Goal: Task Accomplishment & Management: Manage account settings

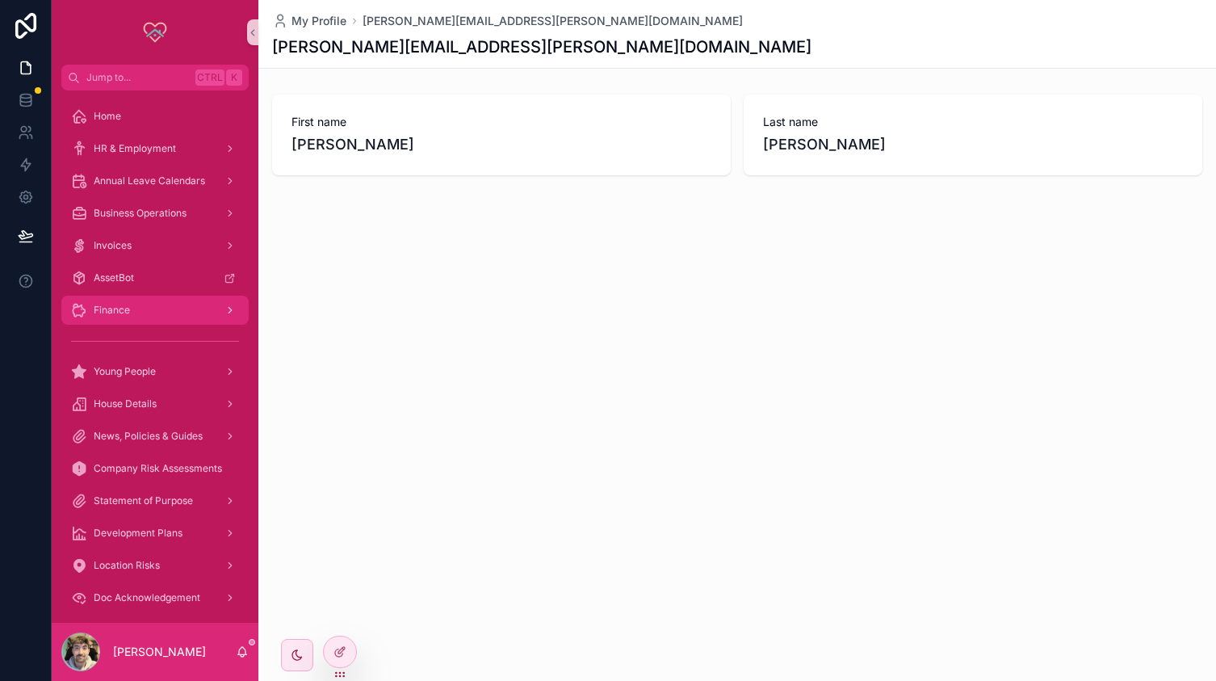
click at [132, 304] on div "Finance" at bounding box center [155, 310] width 168 height 26
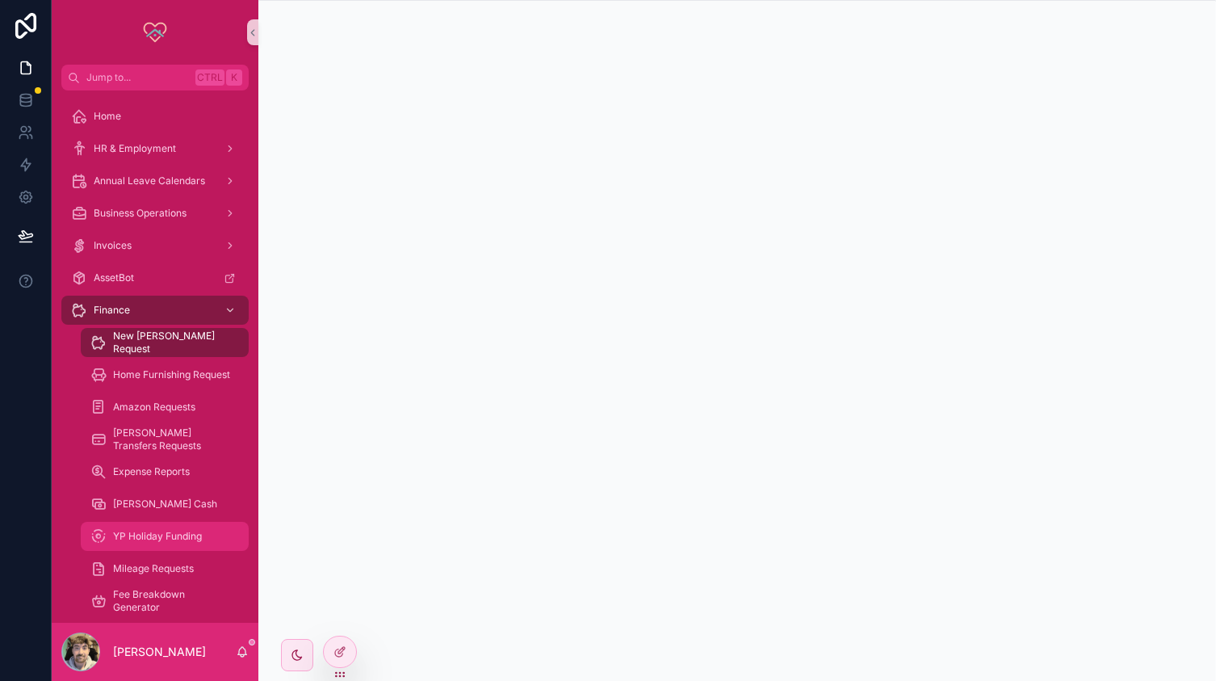
click at [139, 541] on span "YP Holiday Funding" at bounding box center [157, 536] width 89 height 13
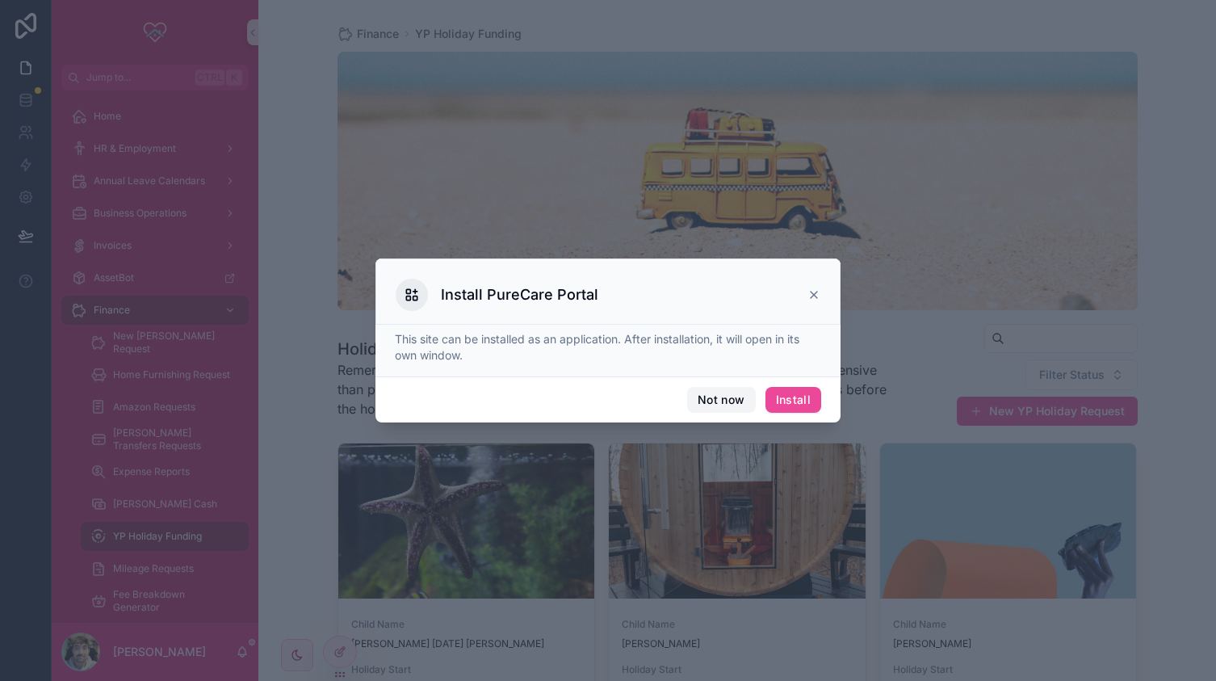
click at [720, 395] on button "Not now" at bounding box center [721, 400] width 68 height 26
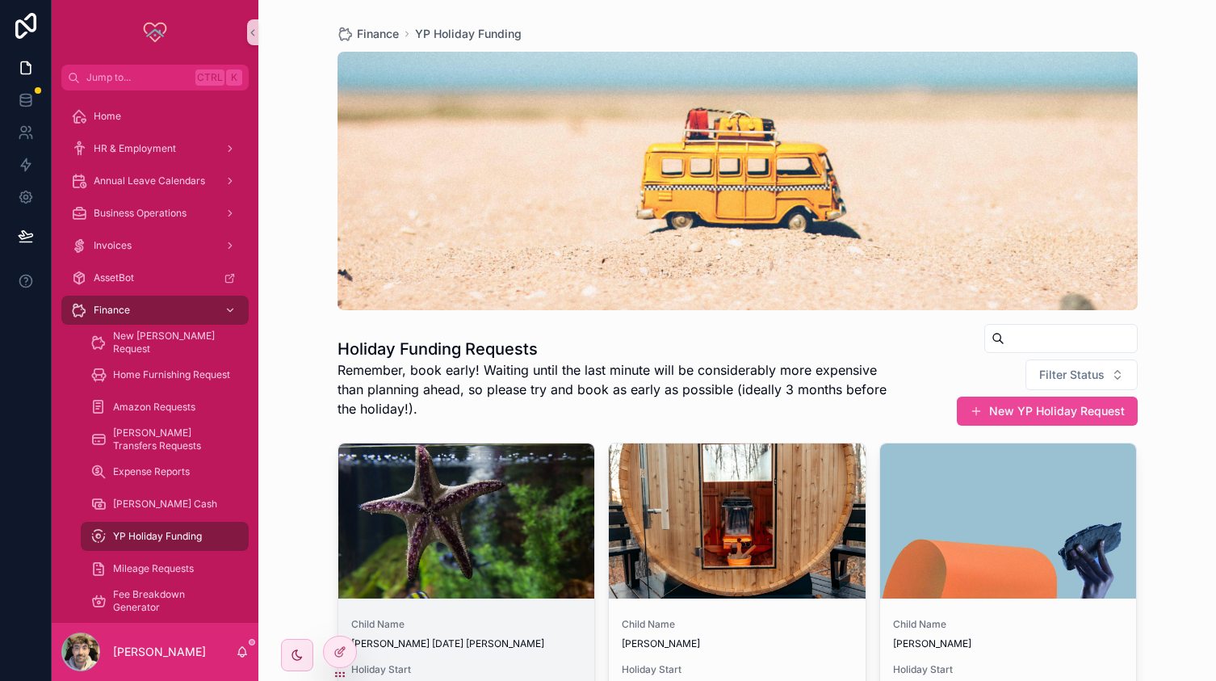
scroll to position [353, 0]
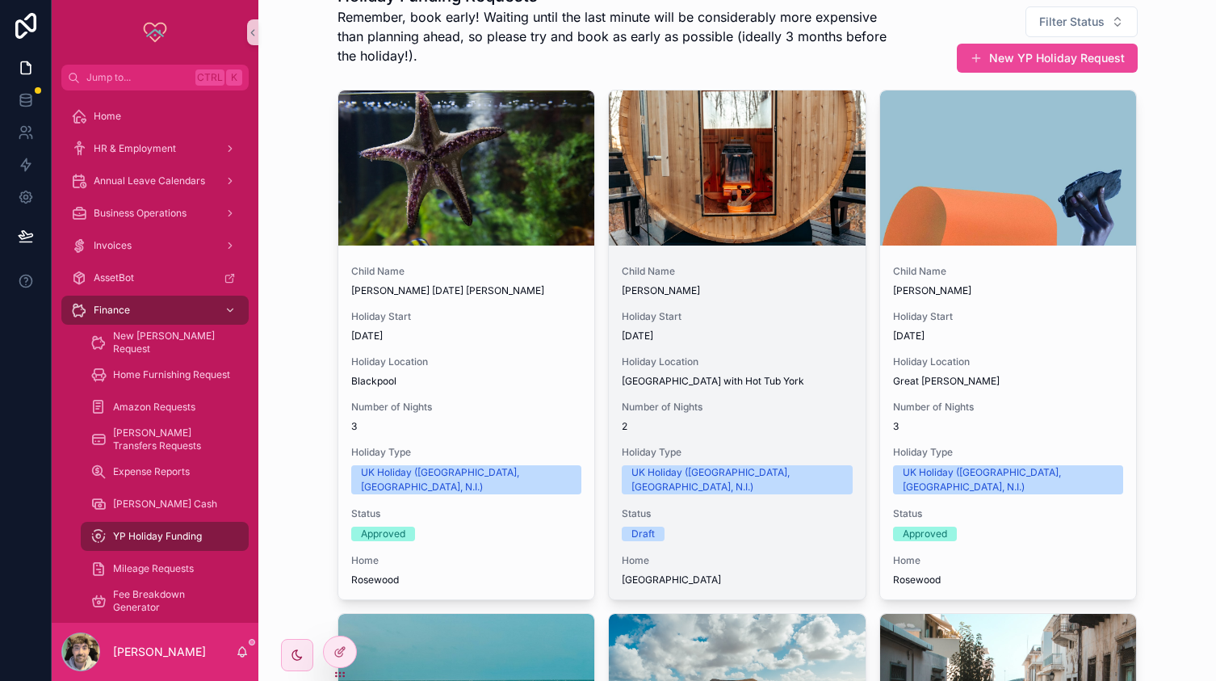
click at [803, 295] on span "[PERSON_NAME]" at bounding box center [737, 290] width 231 height 13
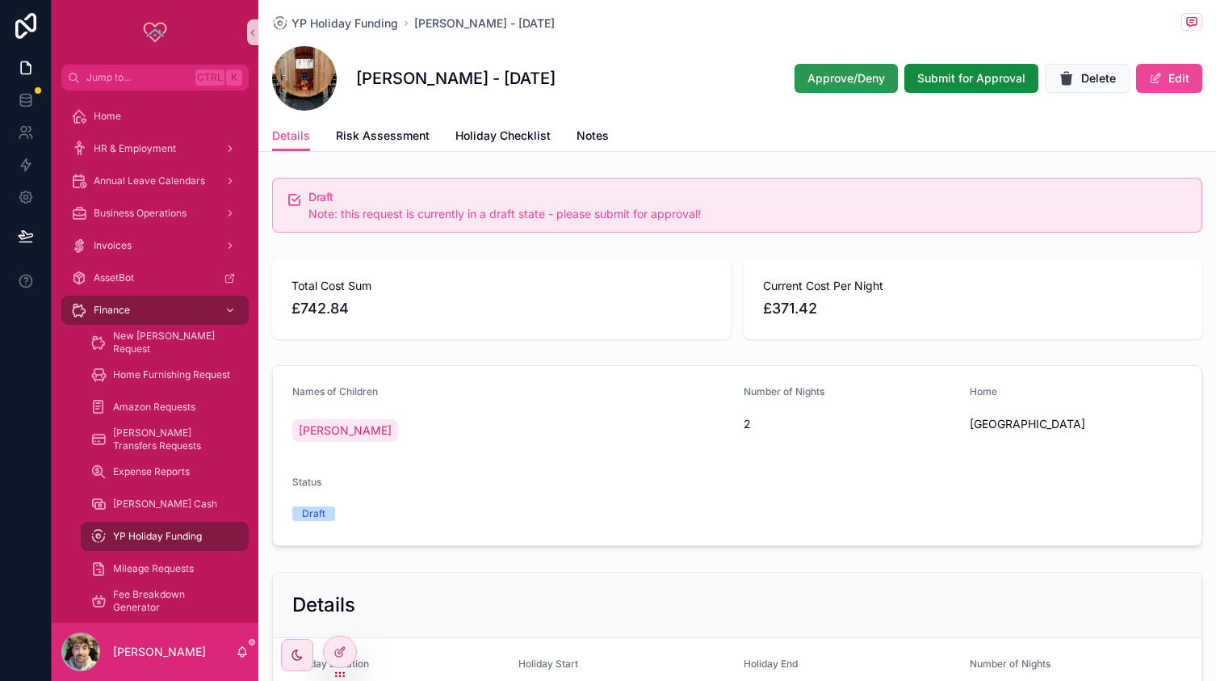
click at [808, 80] on span "Approve/Deny" at bounding box center [847, 78] width 78 height 16
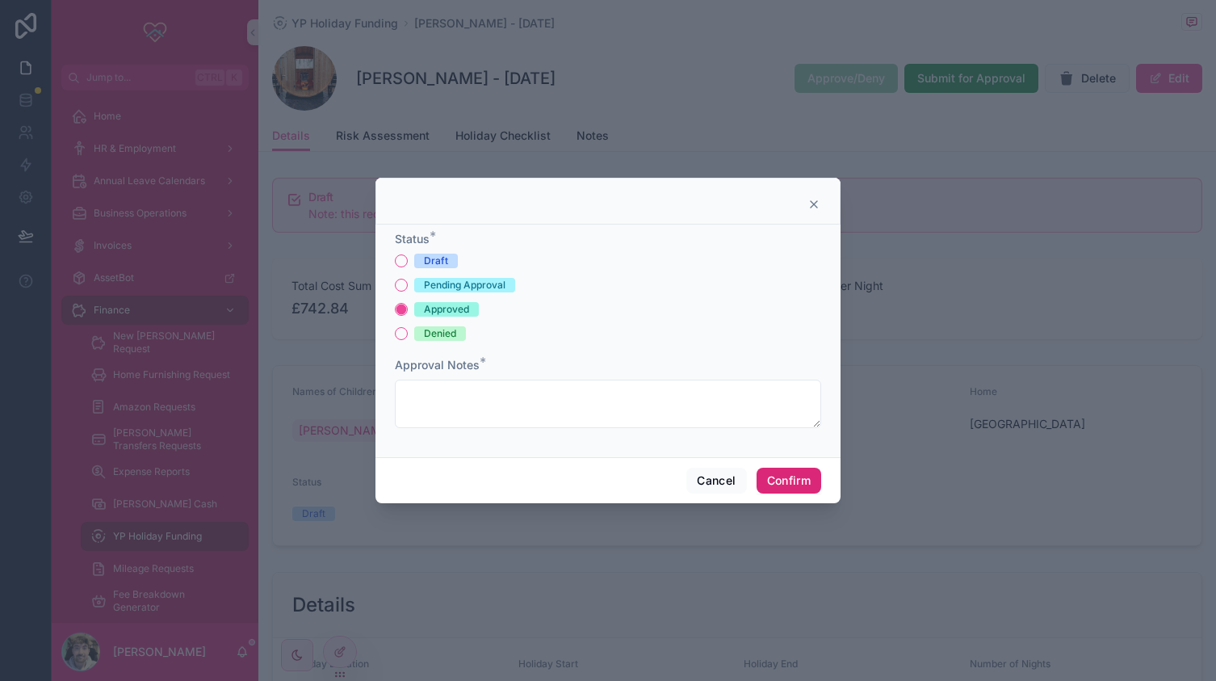
click at [788, 474] on button "Confirm" at bounding box center [789, 481] width 65 height 26
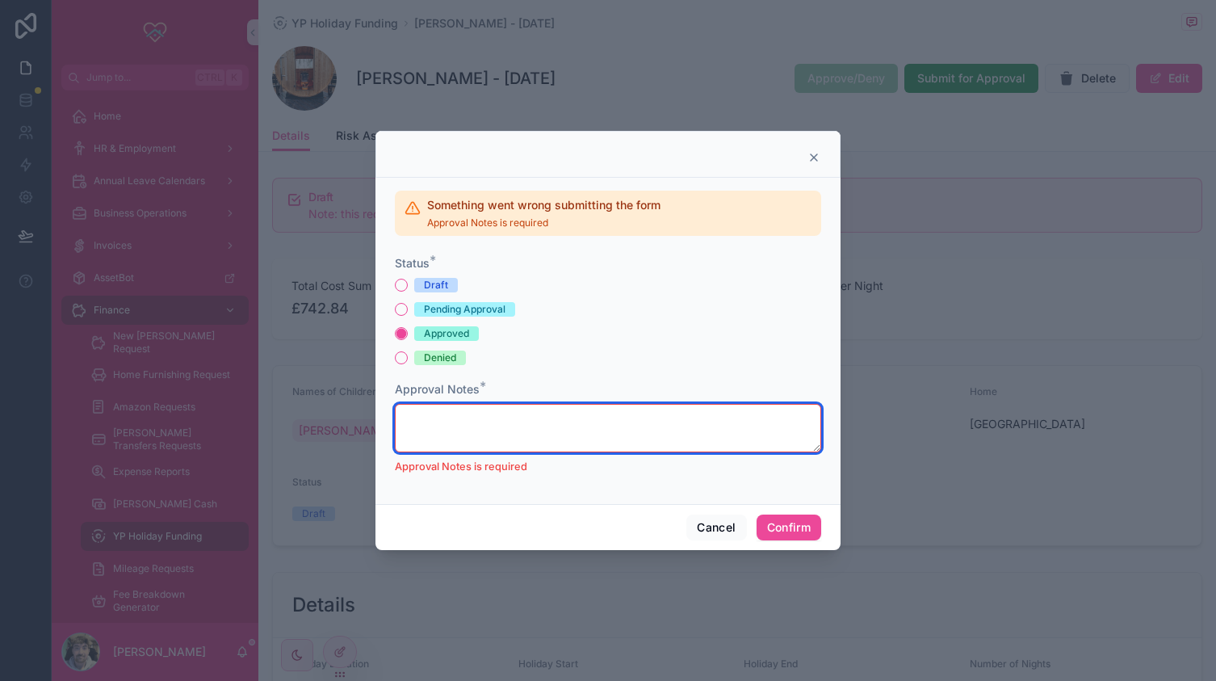
click at [506, 432] on textarea at bounding box center [608, 428] width 426 height 48
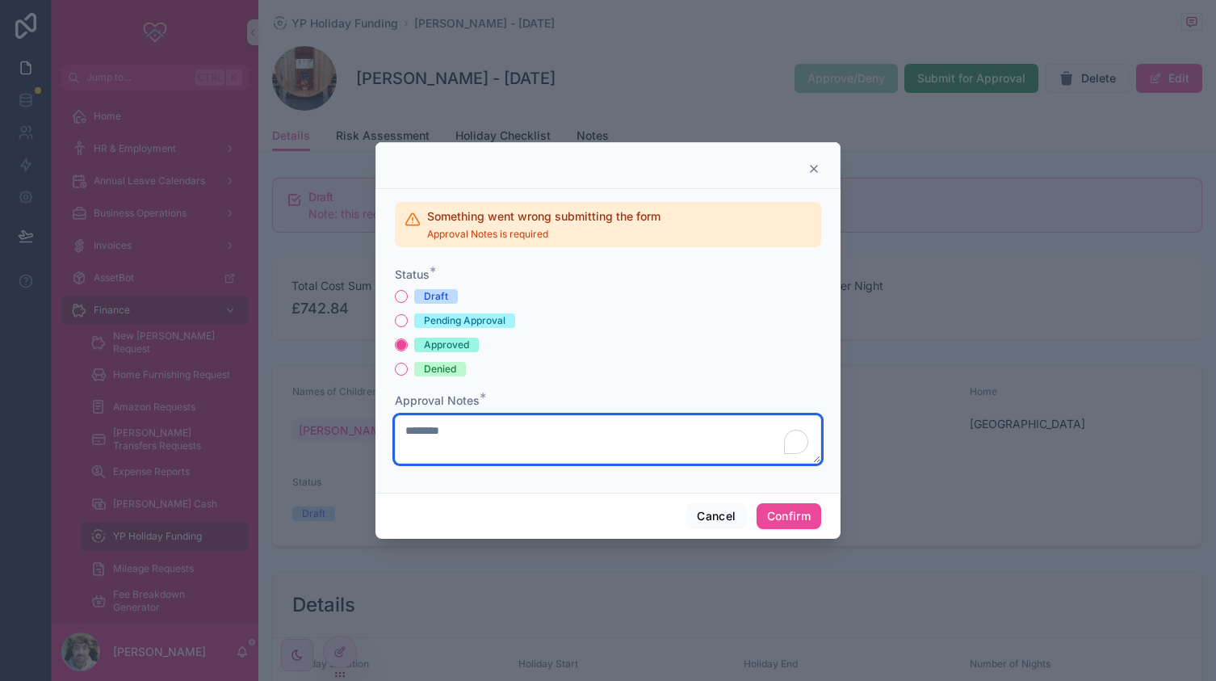
type textarea "********"
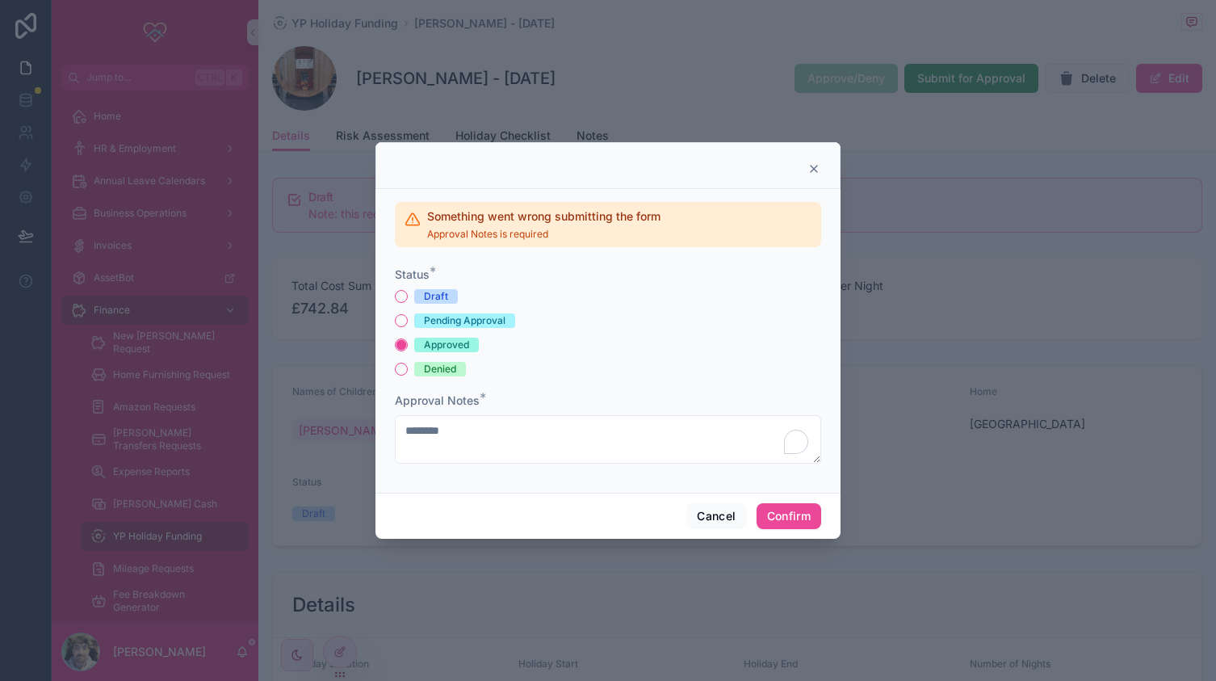
click at [774, 493] on div "Cancel Confirm" at bounding box center [608, 516] width 465 height 46
click at [786, 519] on button "Confirm" at bounding box center [789, 516] width 65 height 26
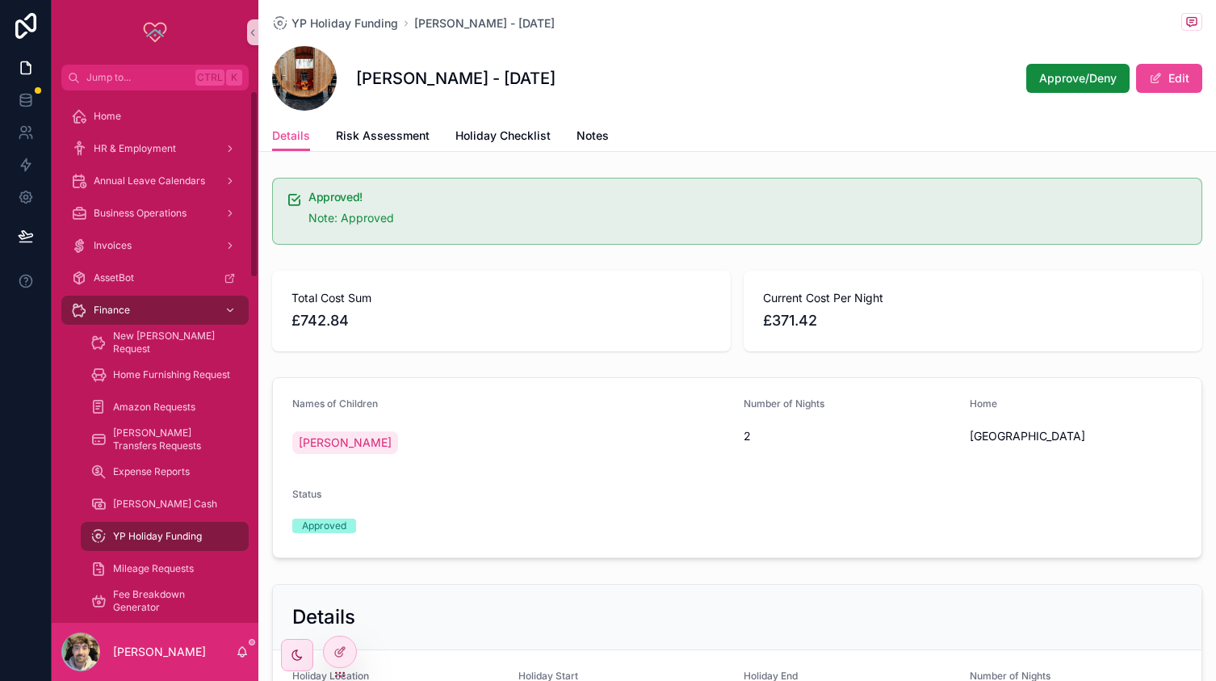
click at [169, 530] on span "YP Holiday Funding" at bounding box center [157, 536] width 89 height 13
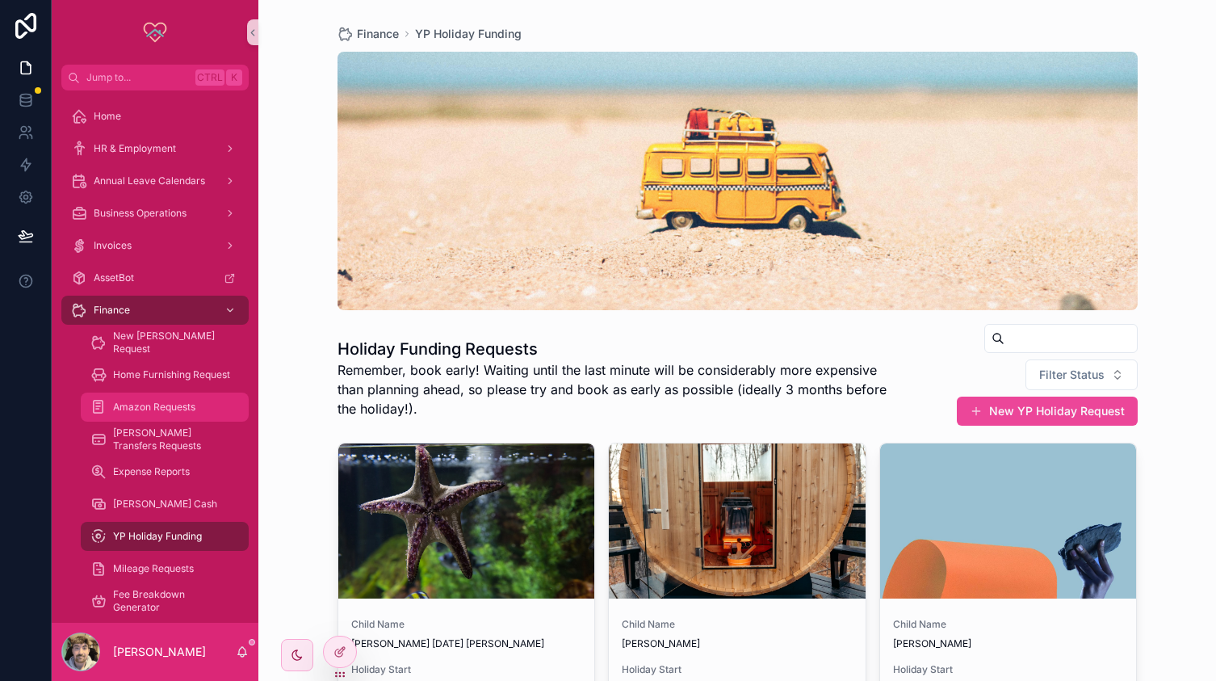
click at [147, 404] on span "Amazon Requests" at bounding box center [154, 407] width 82 height 13
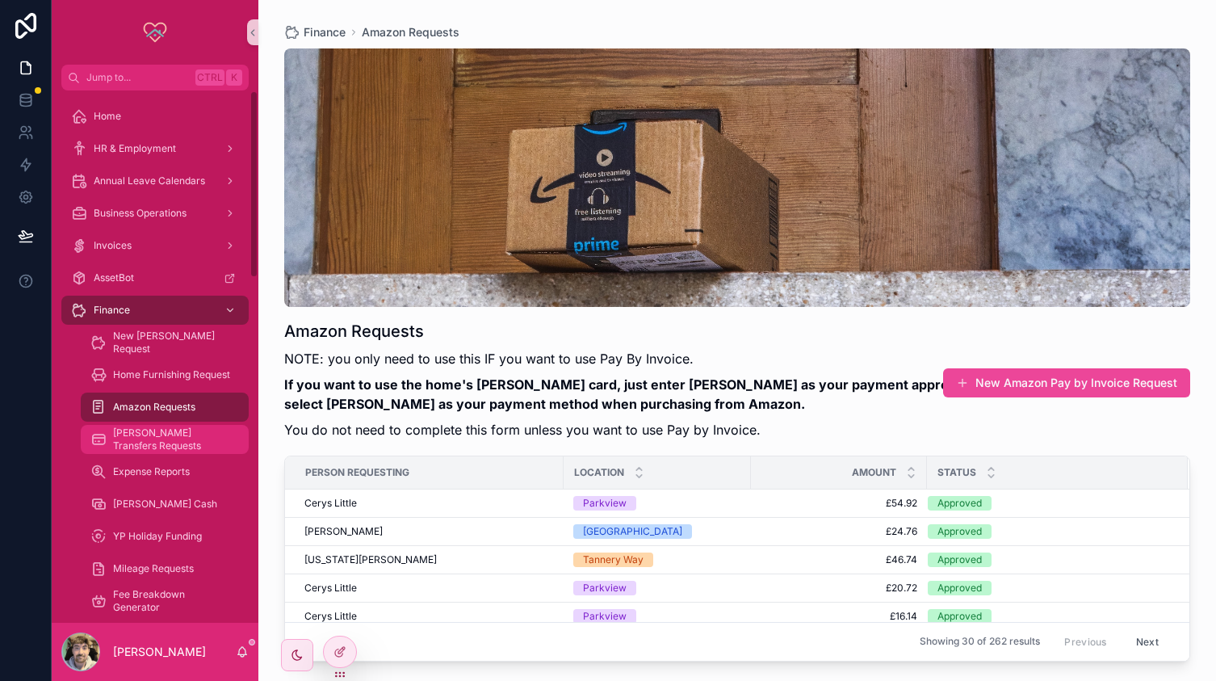
click at [183, 437] on span "[PERSON_NAME] Transfers Requests" at bounding box center [173, 439] width 120 height 26
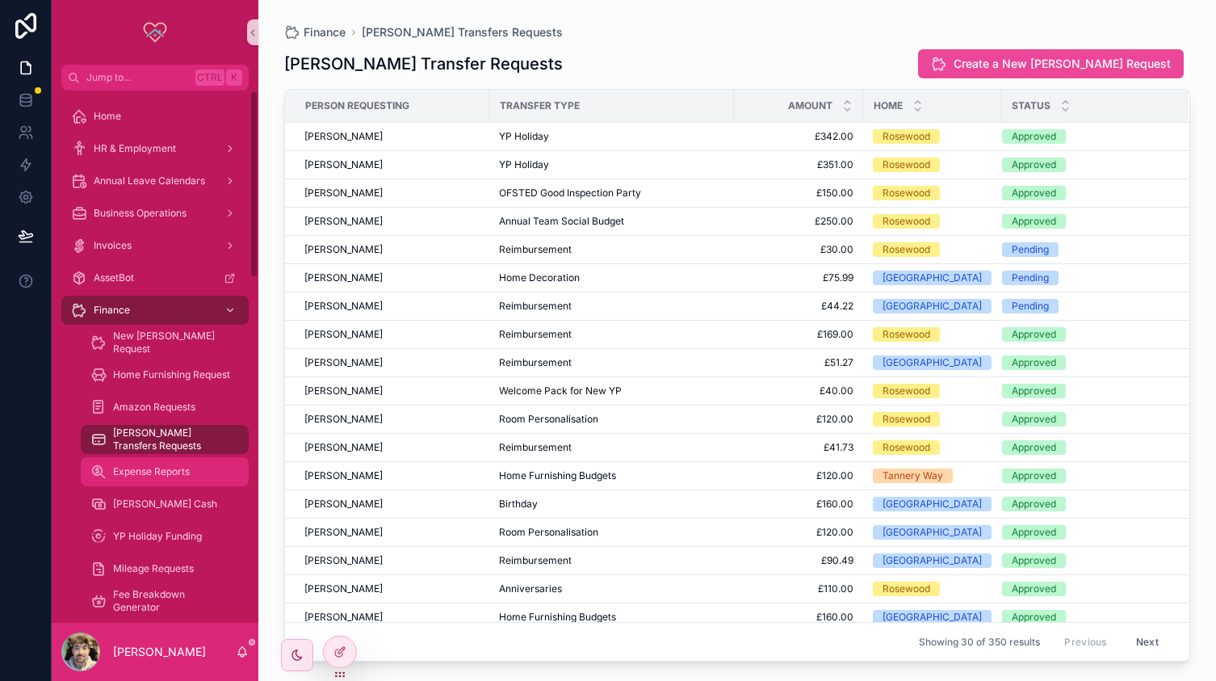
click at [174, 474] on span "Expense Reports" at bounding box center [151, 471] width 77 height 13
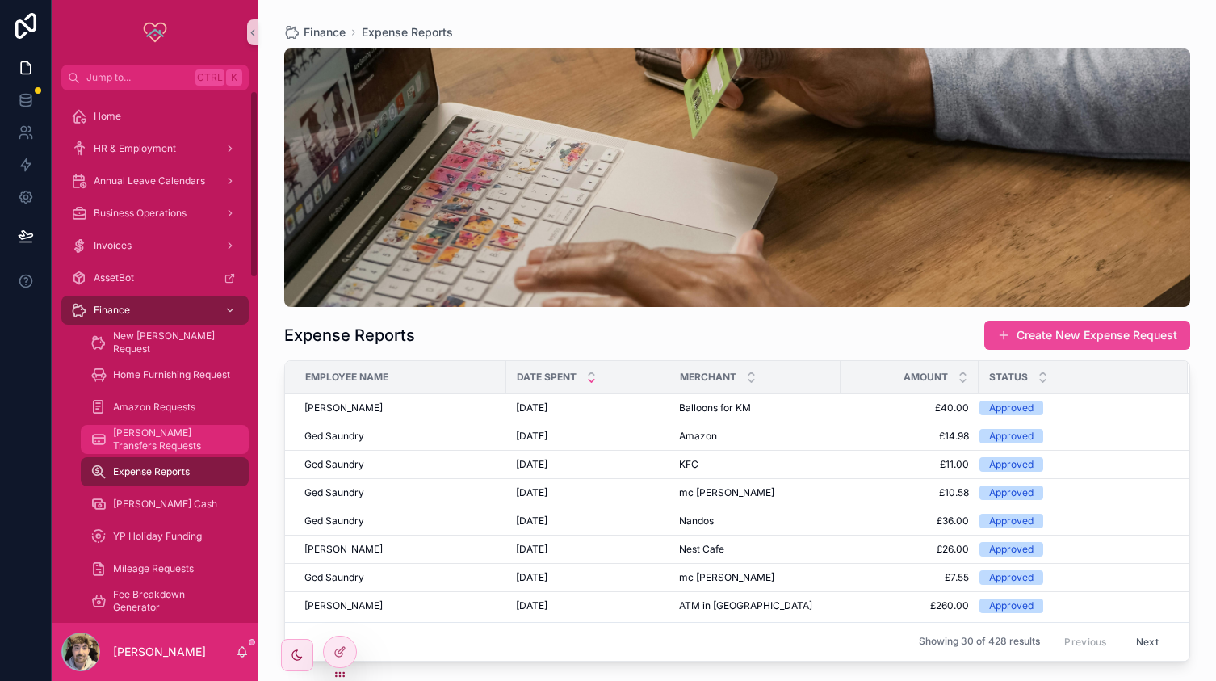
click at [205, 441] on span "[PERSON_NAME] Transfers Requests" at bounding box center [173, 439] width 120 height 26
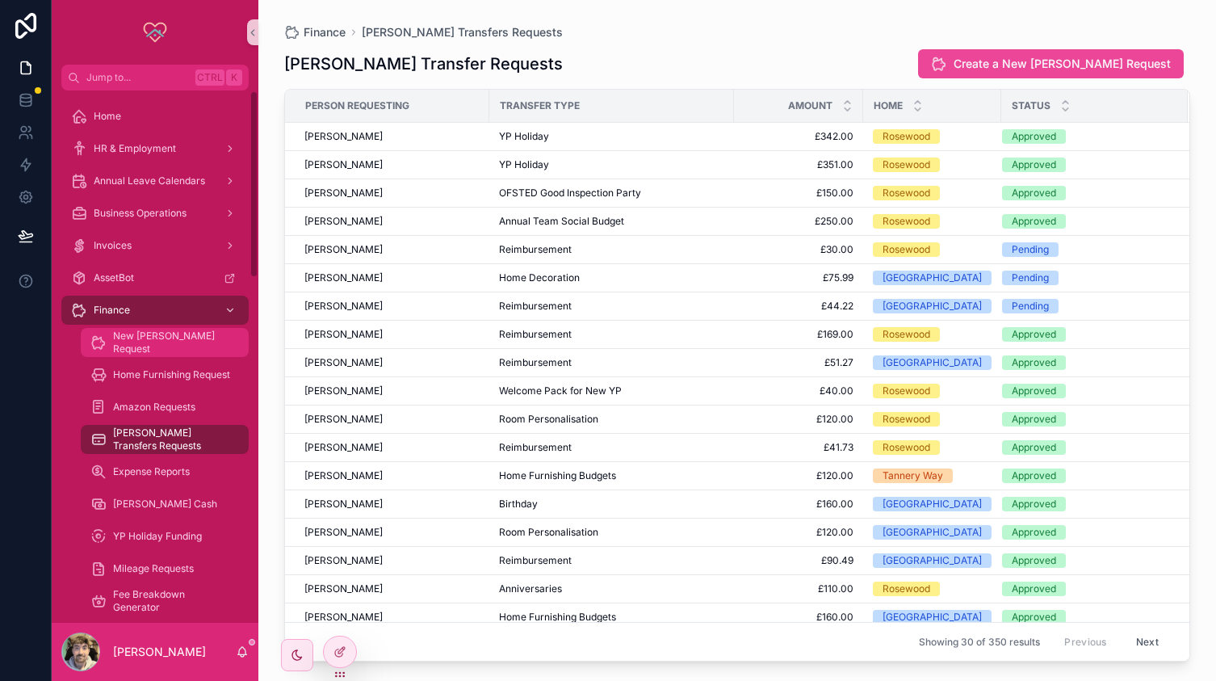
click at [145, 334] on div "New [PERSON_NAME] Request" at bounding box center [164, 343] width 149 height 26
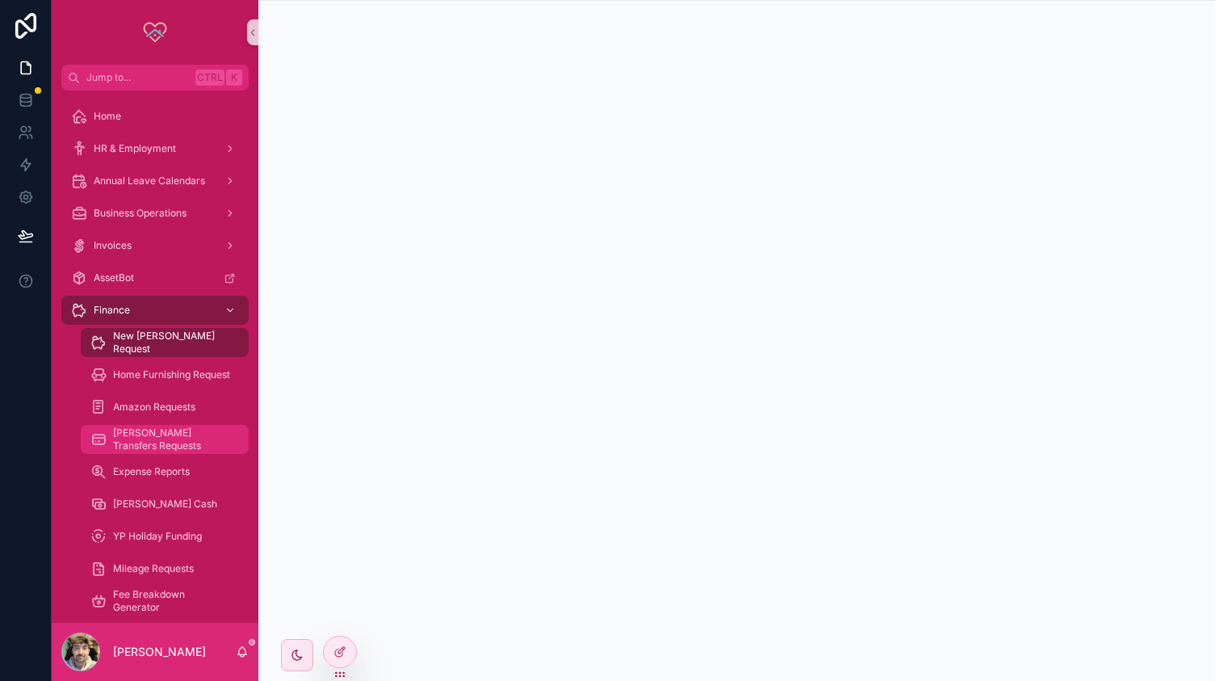
click at [172, 433] on span "[PERSON_NAME] Transfers Requests" at bounding box center [173, 439] width 120 height 26
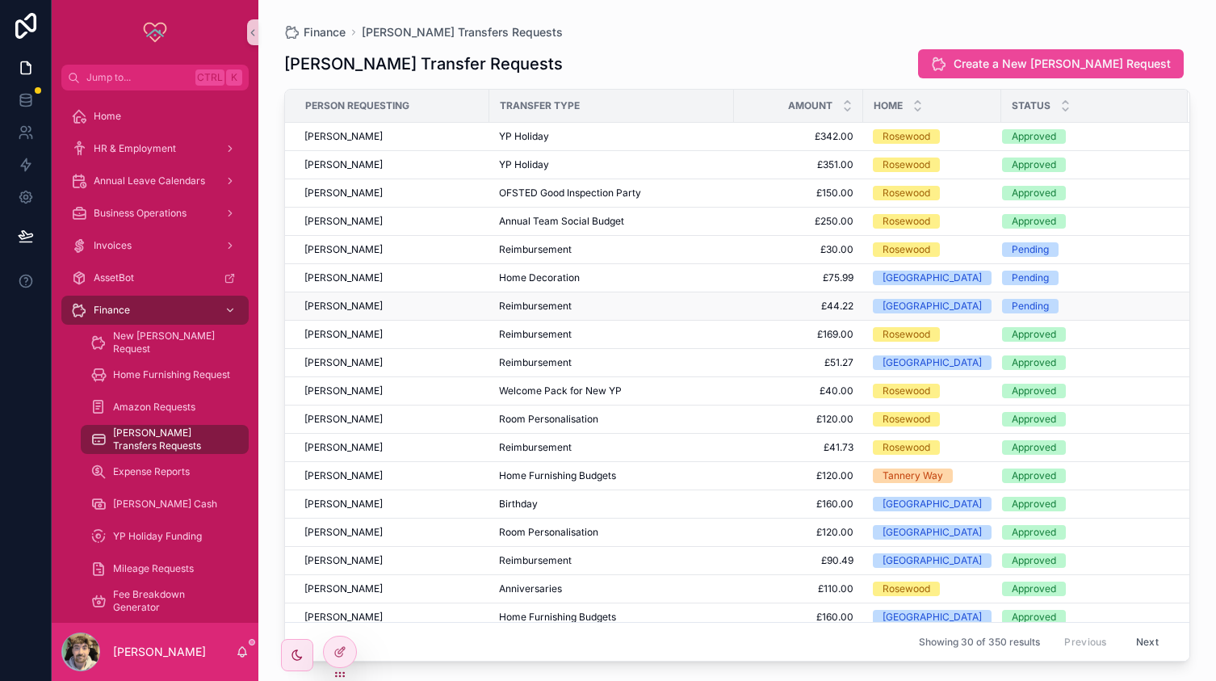
click at [557, 301] on span "Reimbursement" at bounding box center [535, 306] width 73 height 13
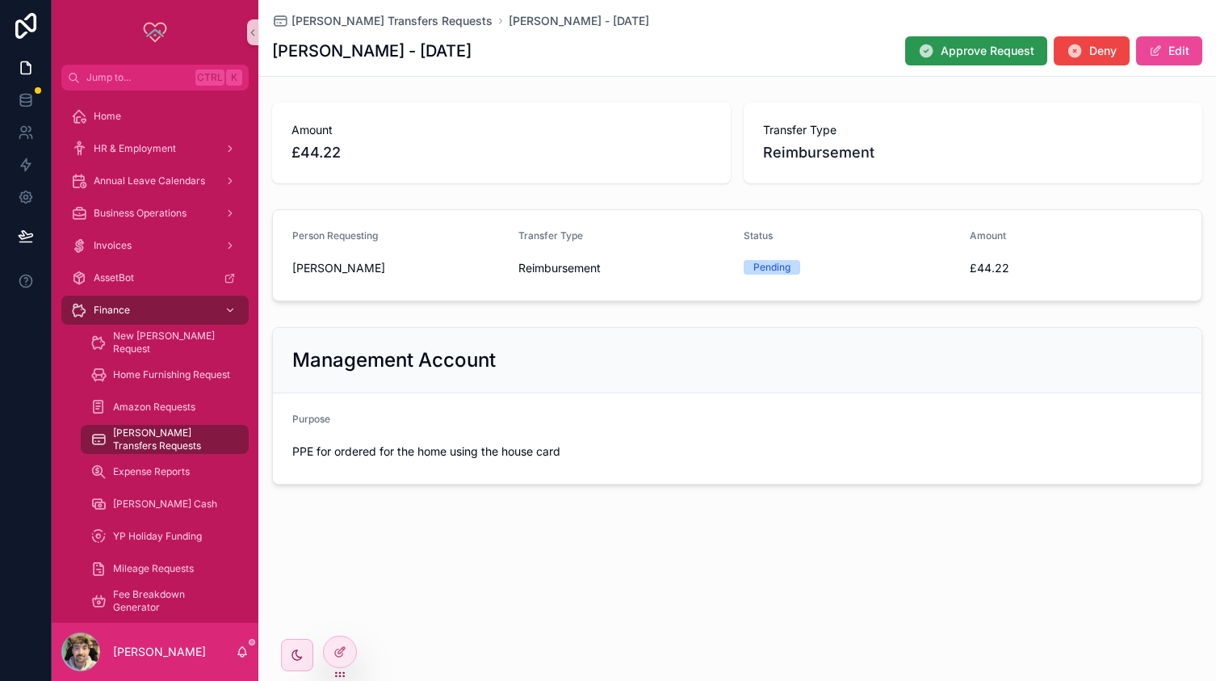
click at [940, 44] on button "Approve Request" at bounding box center [976, 50] width 142 height 29
click at [367, 13] on span "[PERSON_NAME] Transfers Requests" at bounding box center [392, 21] width 201 height 16
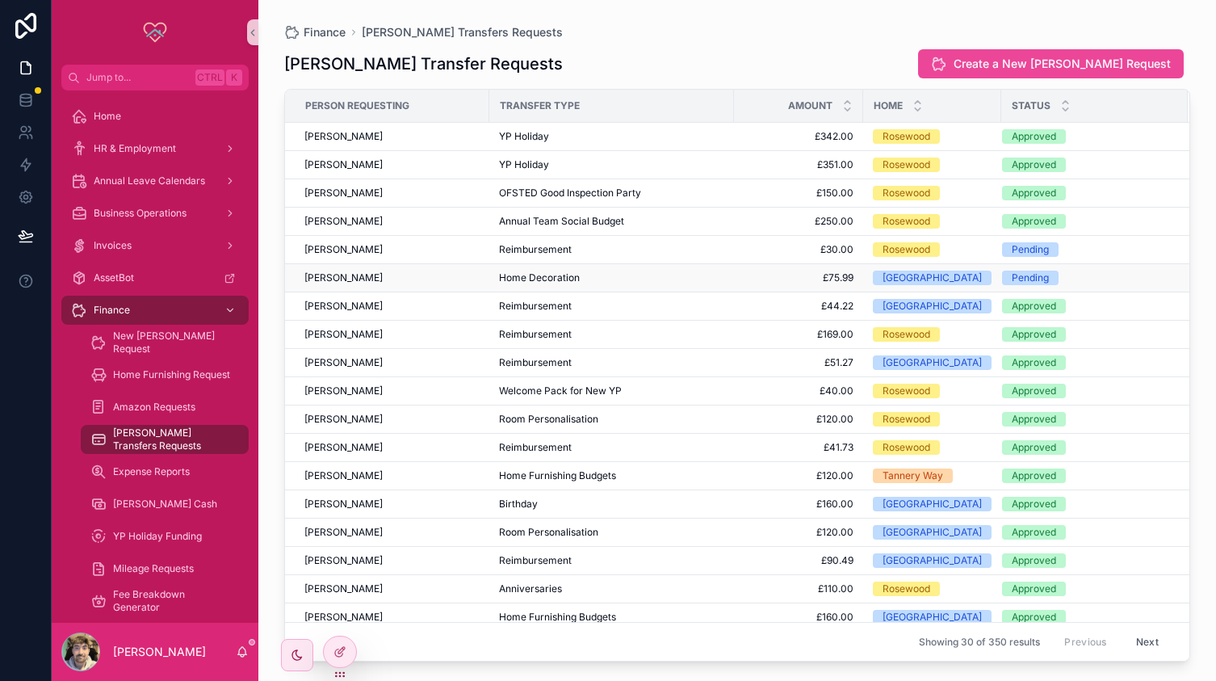
click at [448, 274] on div "[PERSON_NAME]" at bounding box center [391, 277] width 175 height 13
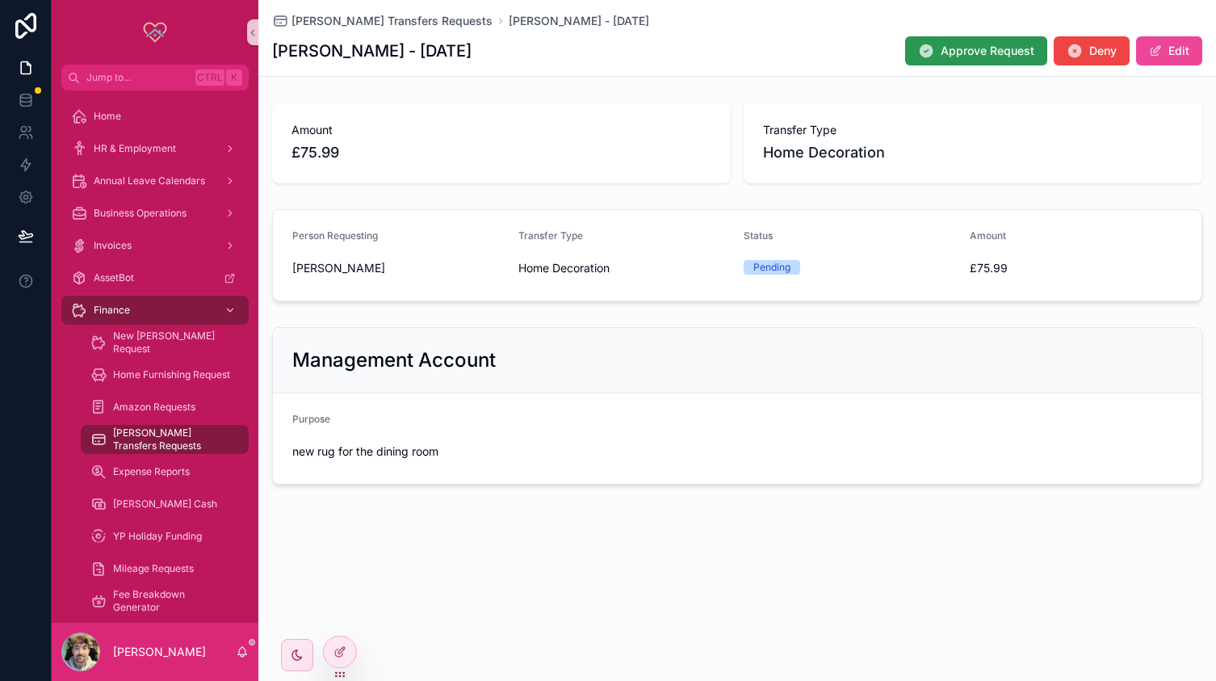
click at [930, 46] on icon "scrollable content" at bounding box center [926, 51] width 16 height 16
click at [361, 21] on span "[PERSON_NAME] Transfers Requests" at bounding box center [392, 21] width 201 height 16
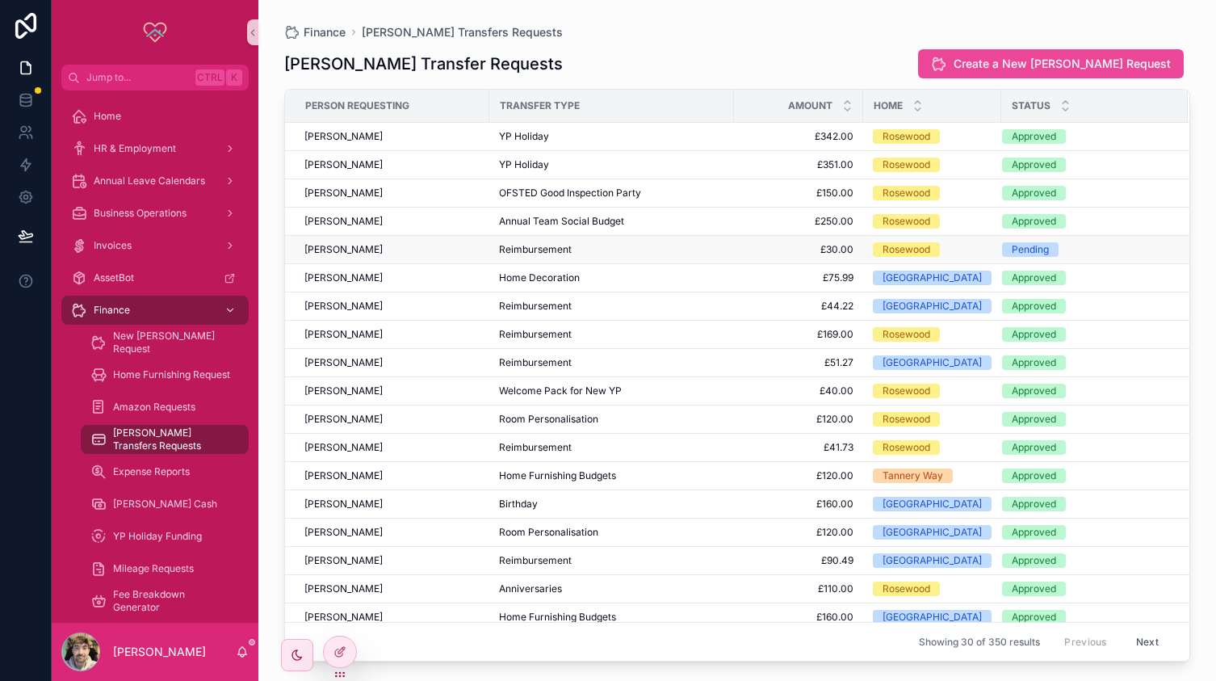
click at [444, 246] on div "[PERSON_NAME]" at bounding box center [391, 249] width 175 height 13
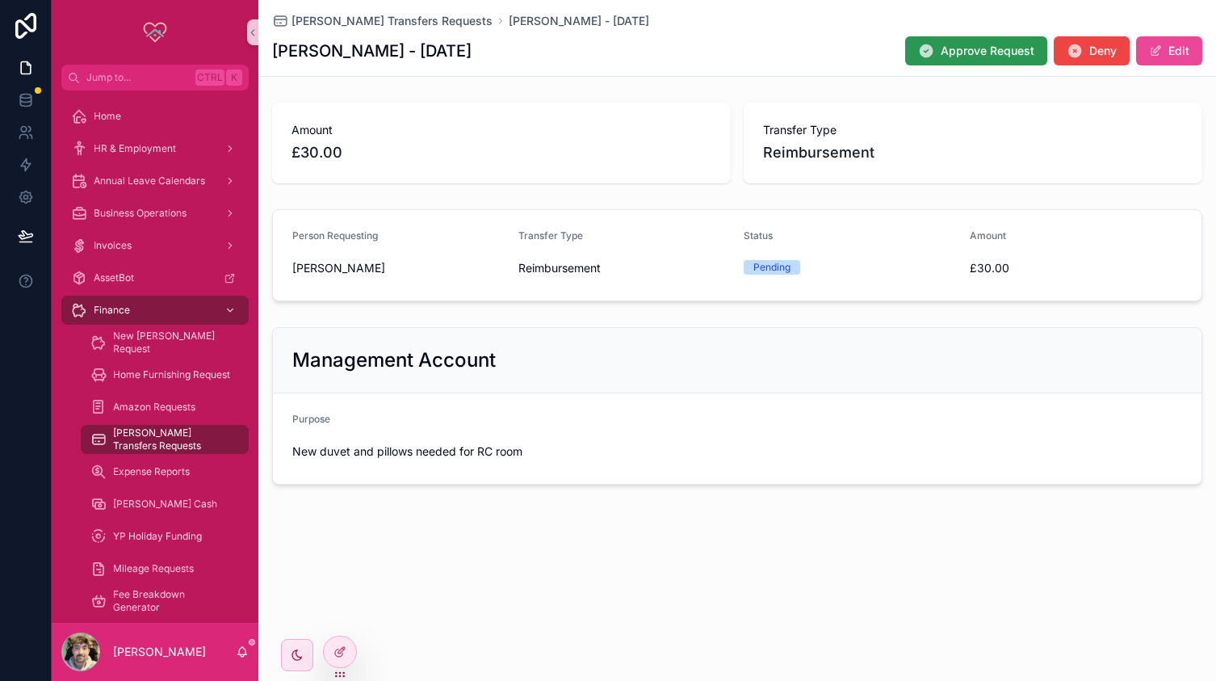
click at [976, 51] on span "Approve Request" at bounding box center [988, 51] width 94 height 16
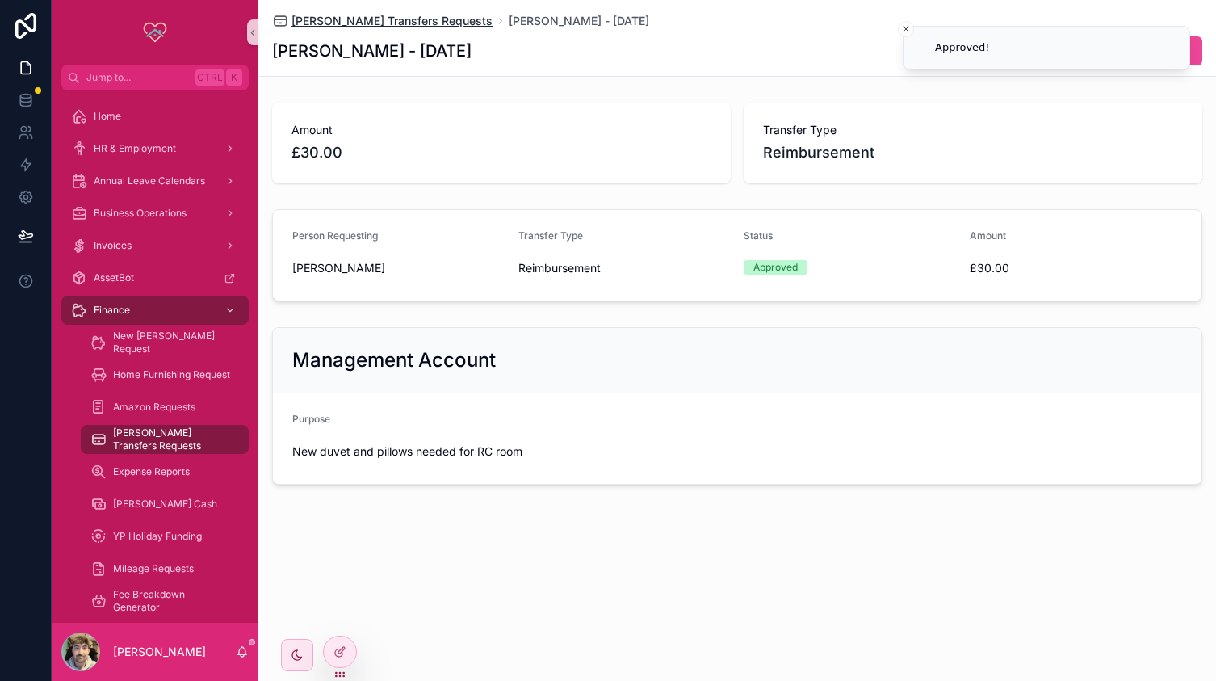
click at [326, 20] on span "[PERSON_NAME] Transfers Requests" at bounding box center [392, 21] width 201 height 16
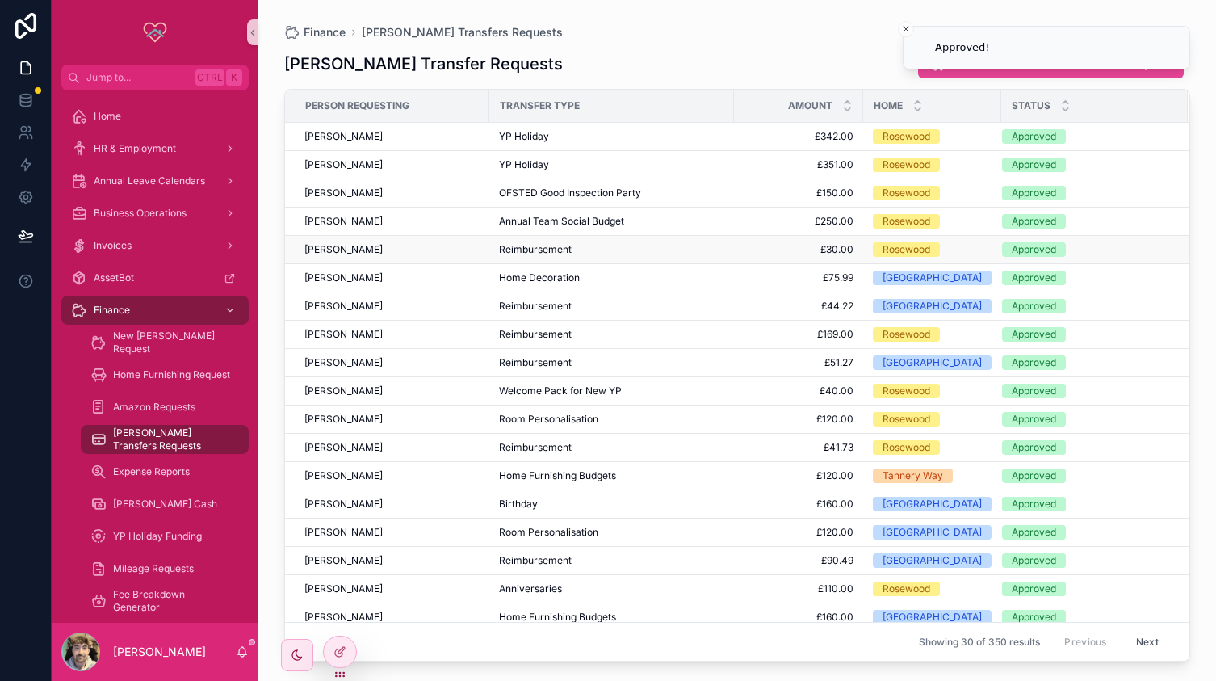
click at [467, 246] on div "[PERSON_NAME]" at bounding box center [391, 249] width 175 height 13
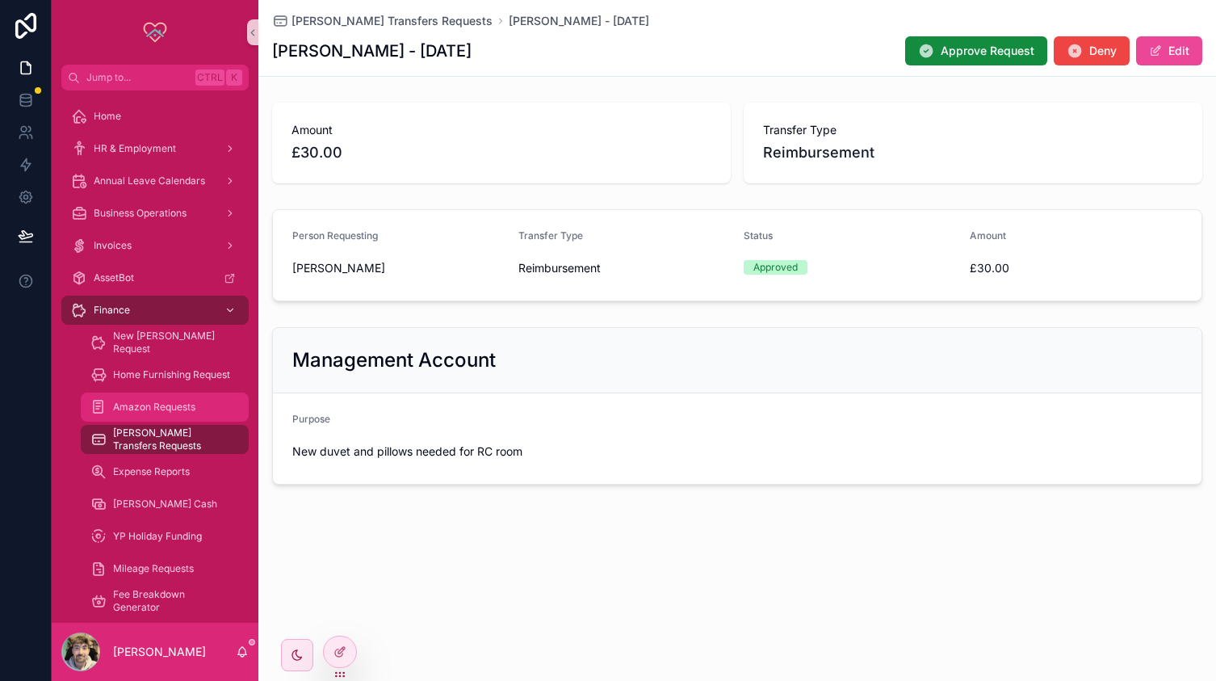
click at [158, 397] on div "Amazon Requests" at bounding box center [164, 407] width 149 height 26
drag, startPoint x: 158, startPoint y: 397, endPoint x: 164, endPoint y: 448, distance: 52.0
click at [158, 397] on div "Amazon Requests" at bounding box center [164, 407] width 149 height 26
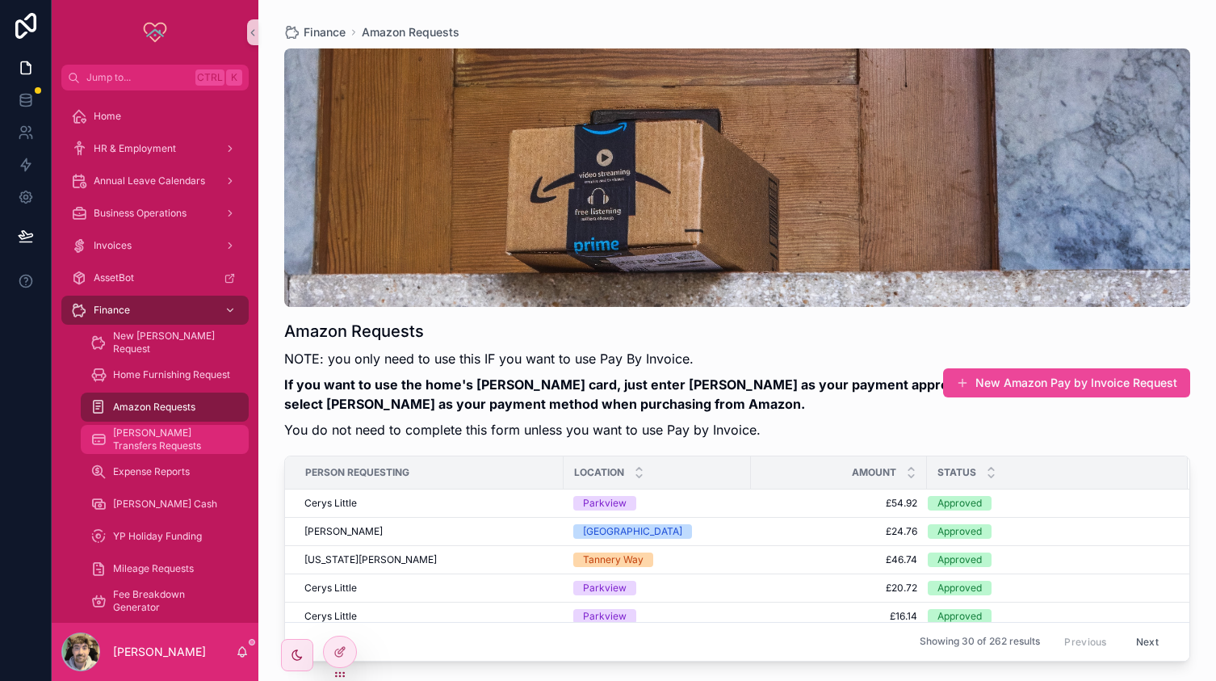
click at [164, 448] on div "[PERSON_NAME] Transfers Requests" at bounding box center [164, 439] width 149 height 26
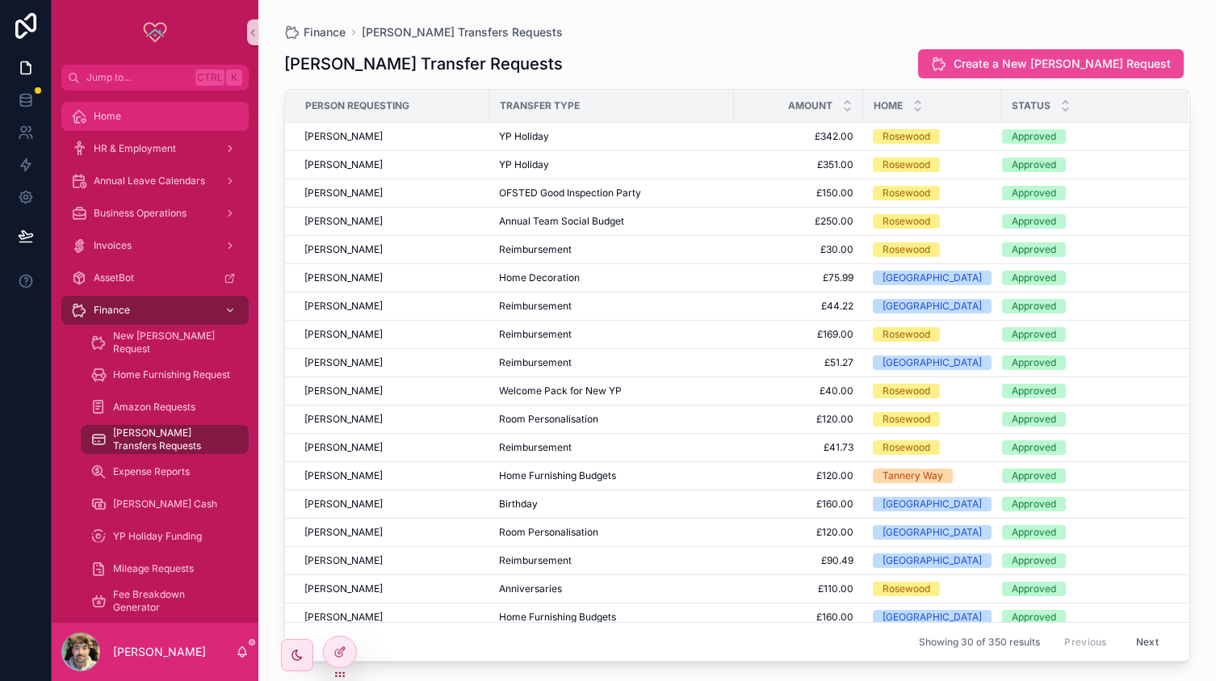
click at [139, 109] on div "Home" at bounding box center [155, 116] width 168 height 26
